Goal: Navigation & Orientation: Understand site structure

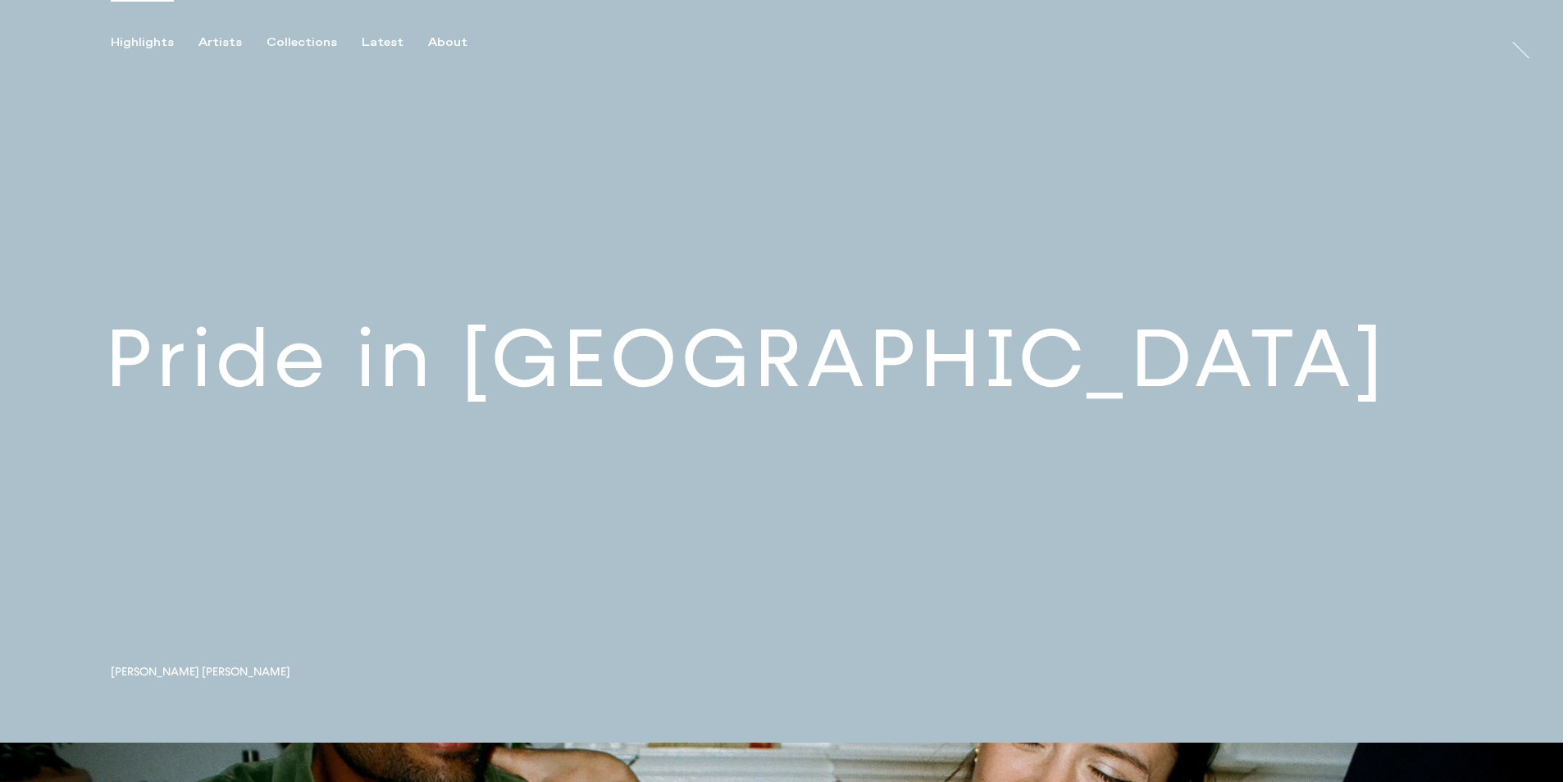
click at [517, 357] on link at bounding box center [781, 372] width 1563 height 743
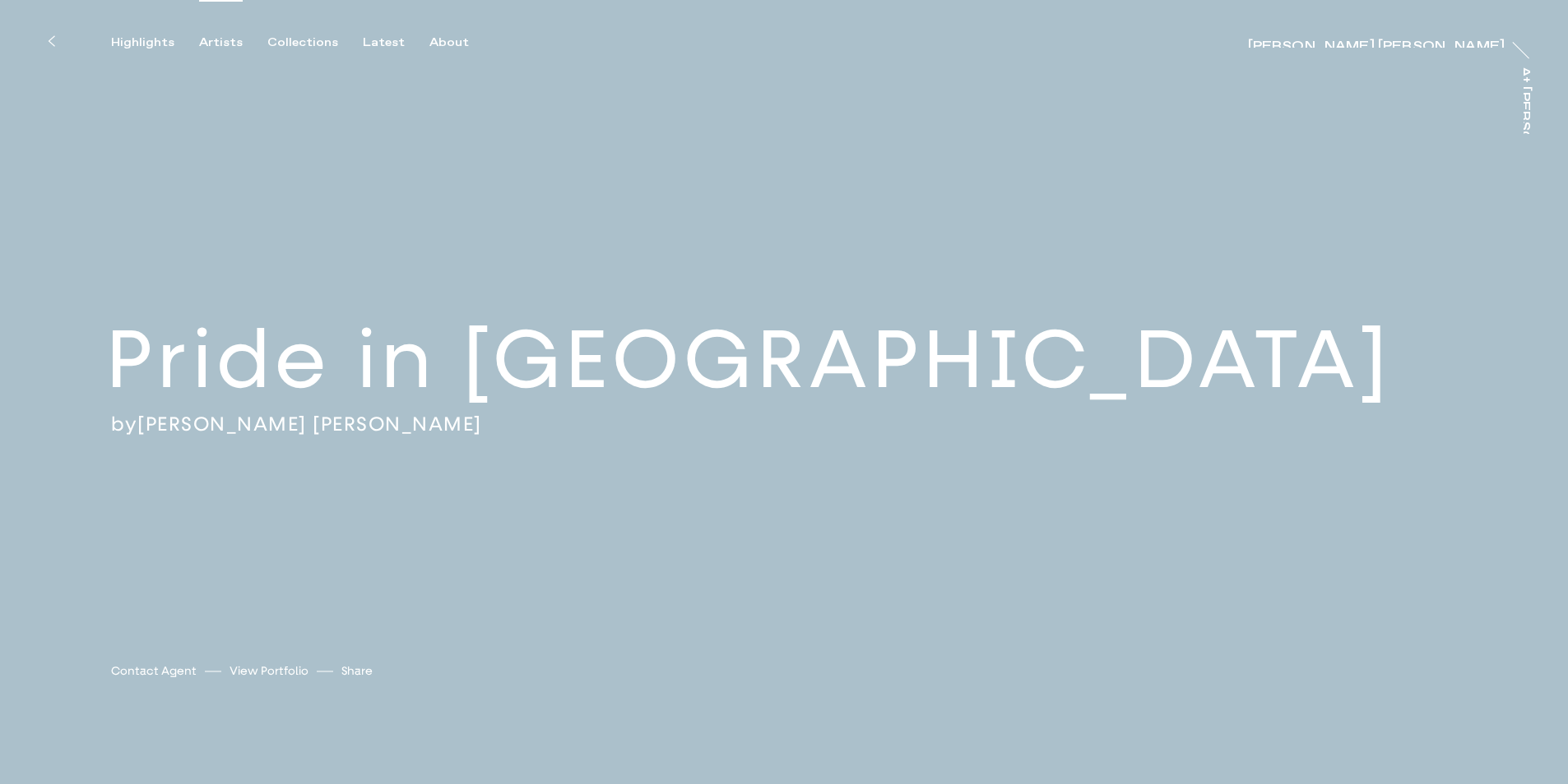
click at [224, 42] on div "Artists" at bounding box center [221, 43] width 44 height 15
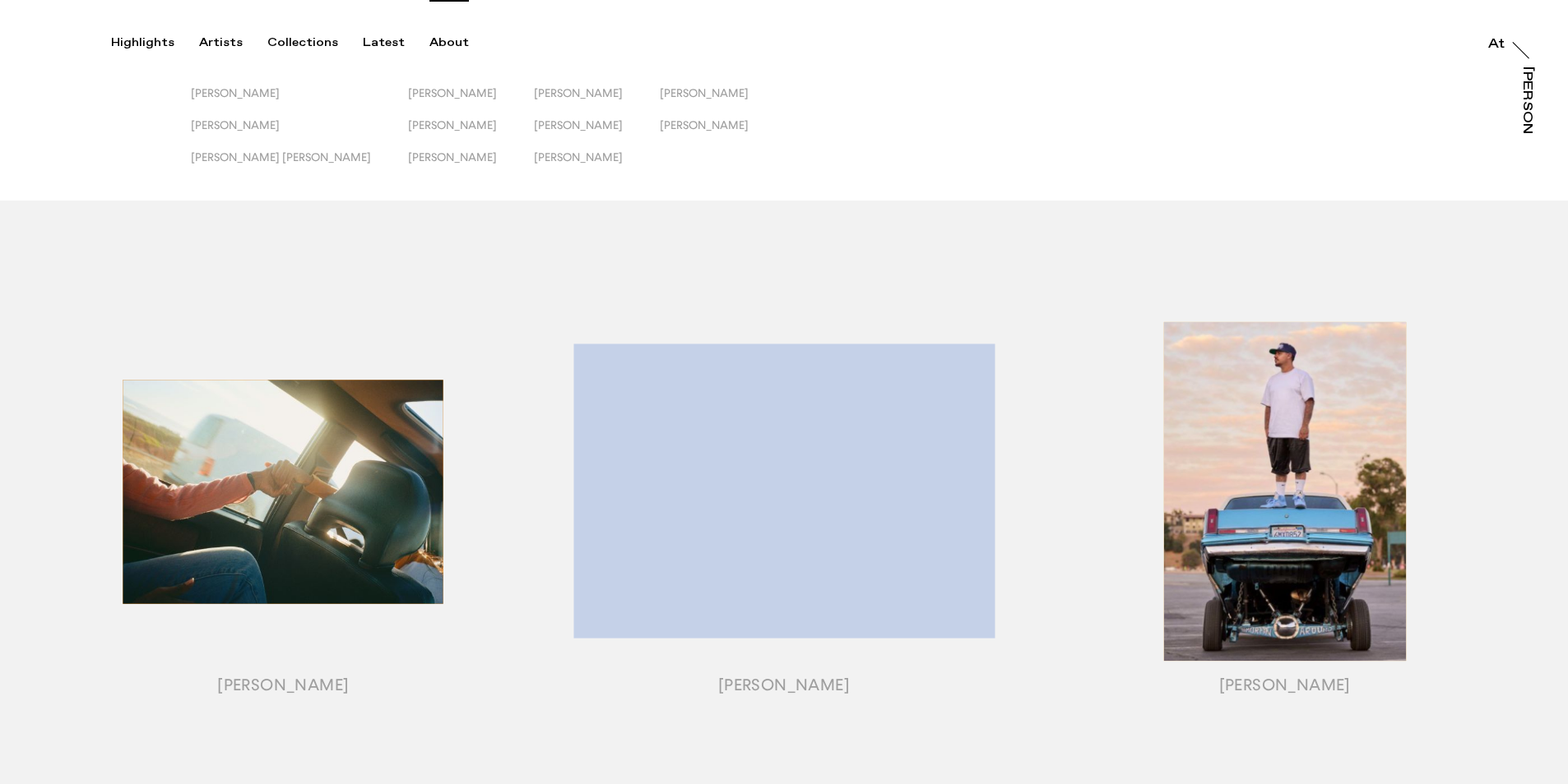
click at [439, 47] on div "About" at bounding box center [449, 43] width 40 height 15
